Goal: Check status: Check status

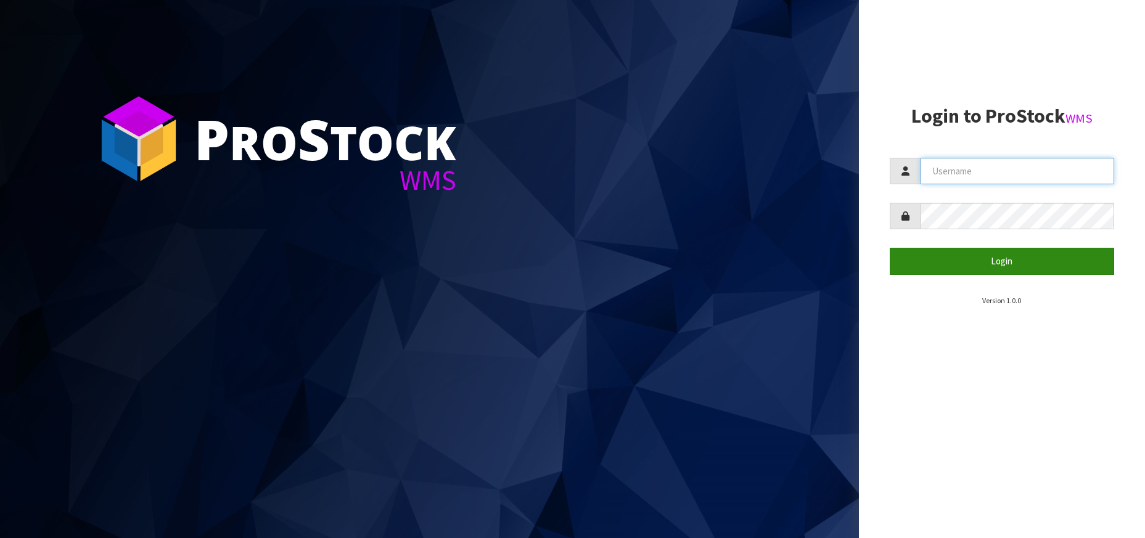
type input "[PERSON_NAME][EMAIL_ADDRESS][DOMAIN_NAME]"
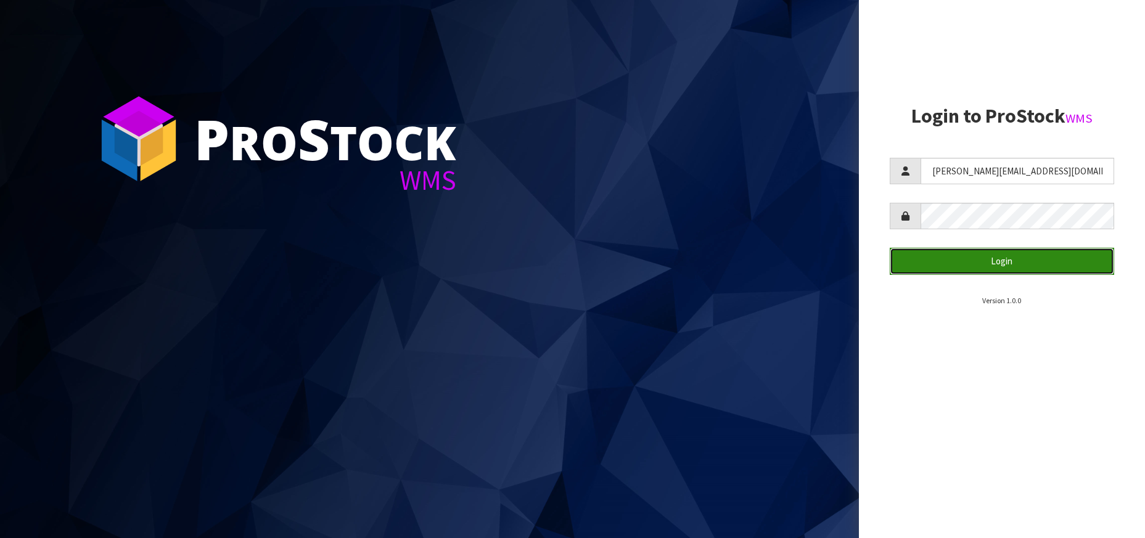
click at [998, 270] on button "Login" at bounding box center [1002, 261] width 224 height 27
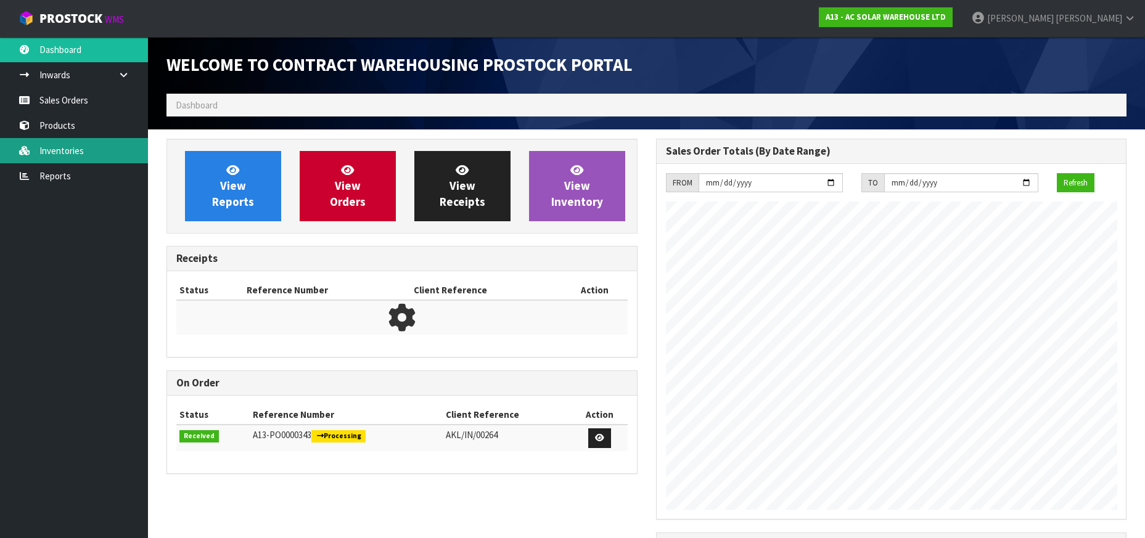
scroll to position [763, 489]
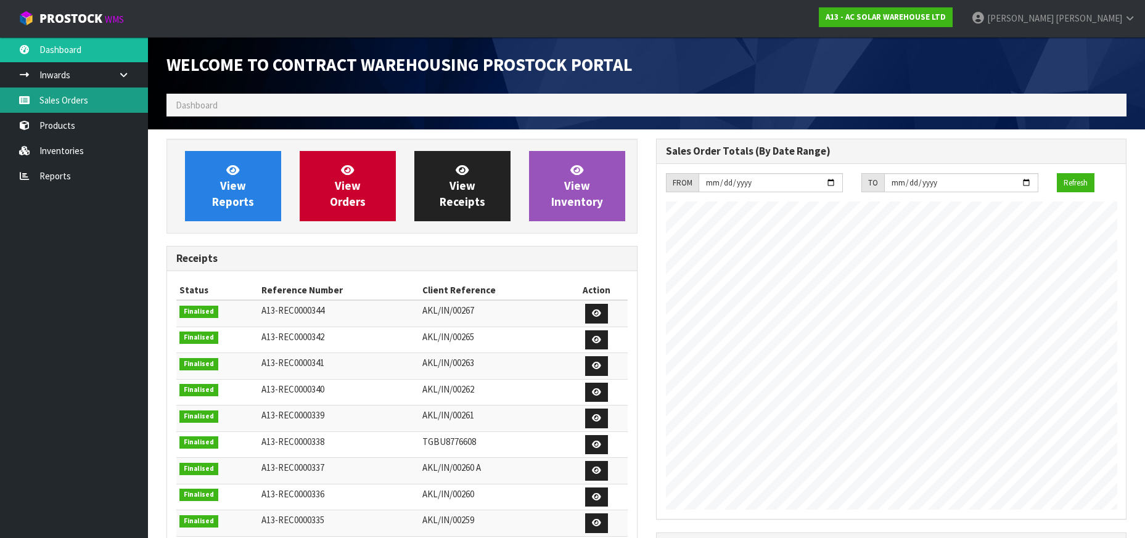
click at [109, 112] on link "Sales Orders" at bounding box center [74, 100] width 148 height 25
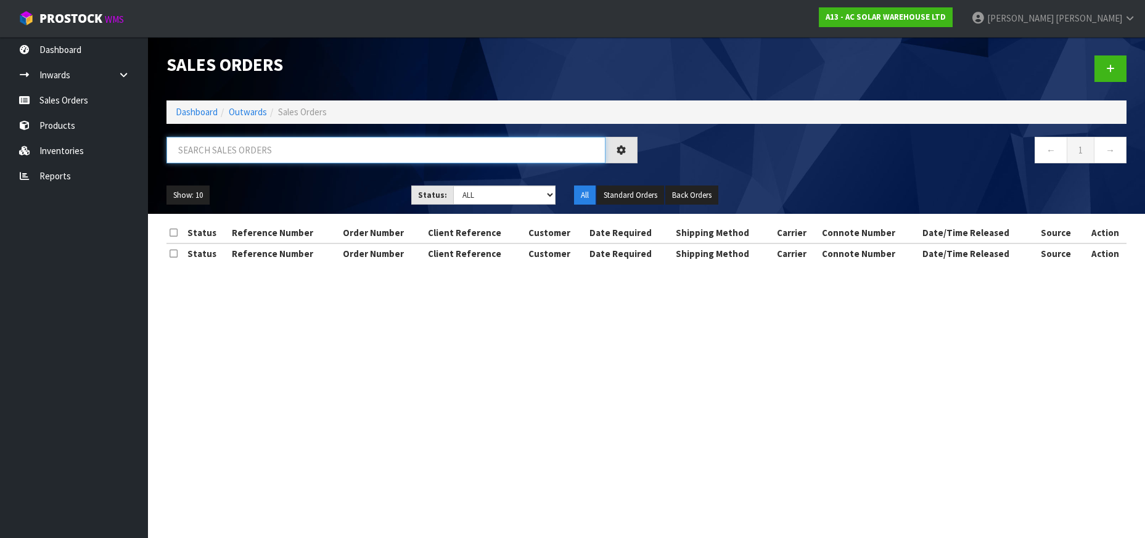
click at [192, 141] on input "text" at bounding box center [385, 150] width 439 height 27
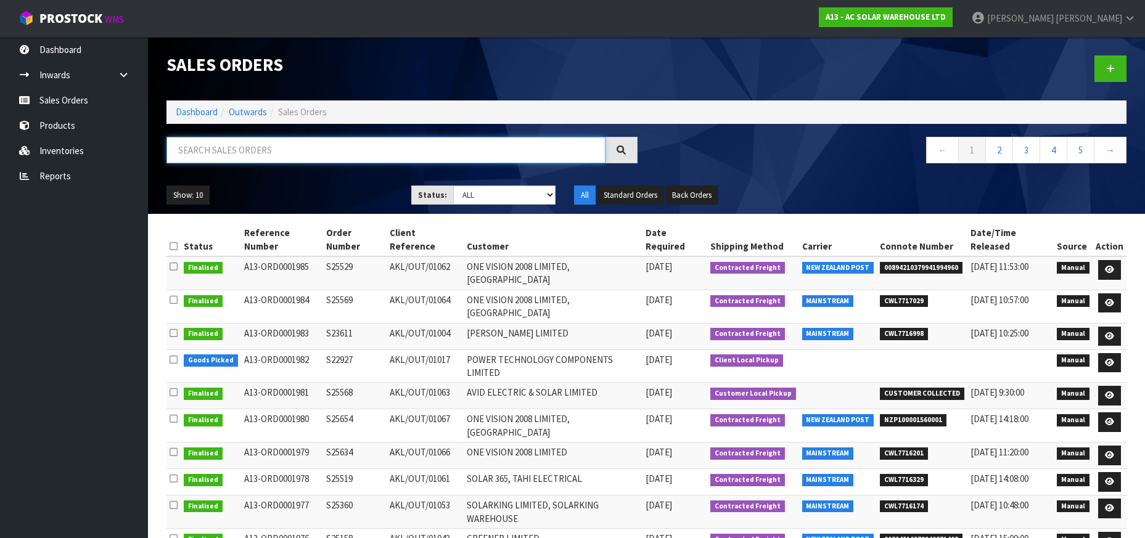
paste input "AKL/OUT/01047"
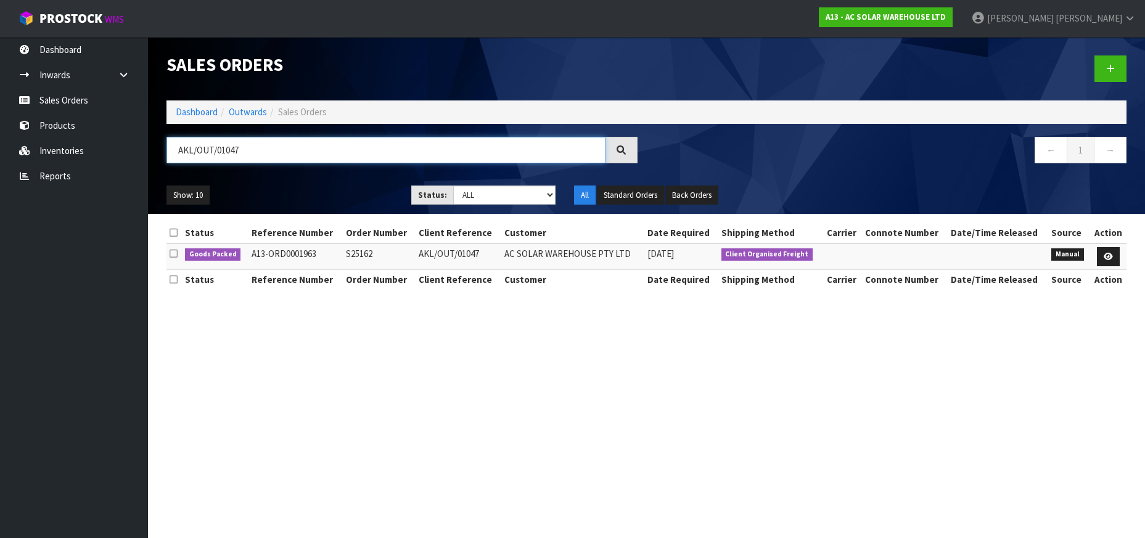
type input "AKL/OUT/01047"
drag, startPoint x: 431, startPoint y: 299, endPoint x: 421, endPoint y: 302, distance: 10.8
click at [431, 299] on div "Status Reference Number Order Number Client Reference Customer Date Required Sh…" at bounding box center [646, 262] width 960 height 79
click at [359, 255] on td "S25162" at bounding box center [379, 257] width 73 height 27
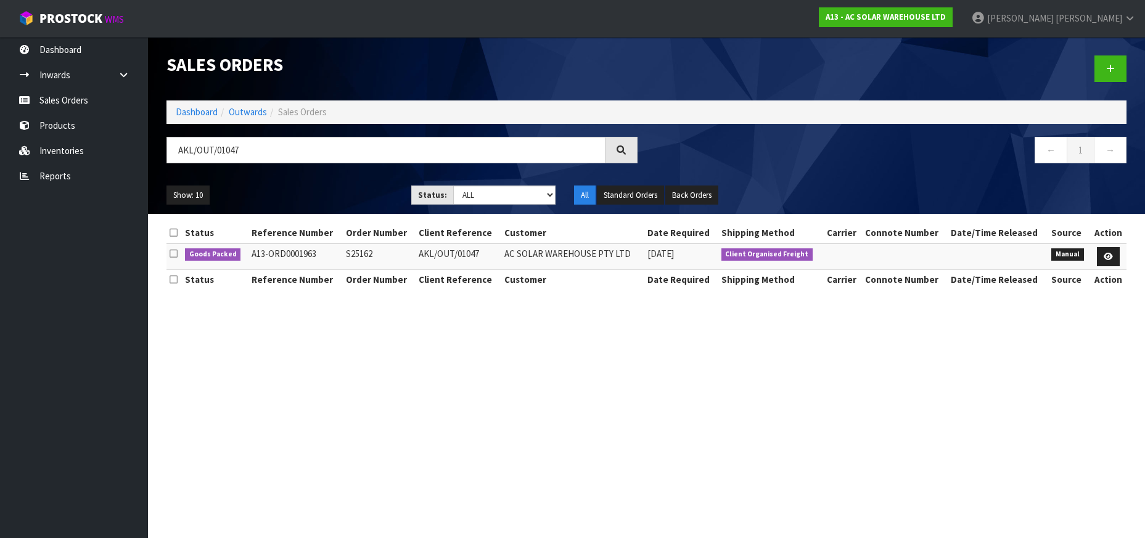
copy td "S25162"
